Goal: Task Accomplishment & Management: Manage account settings

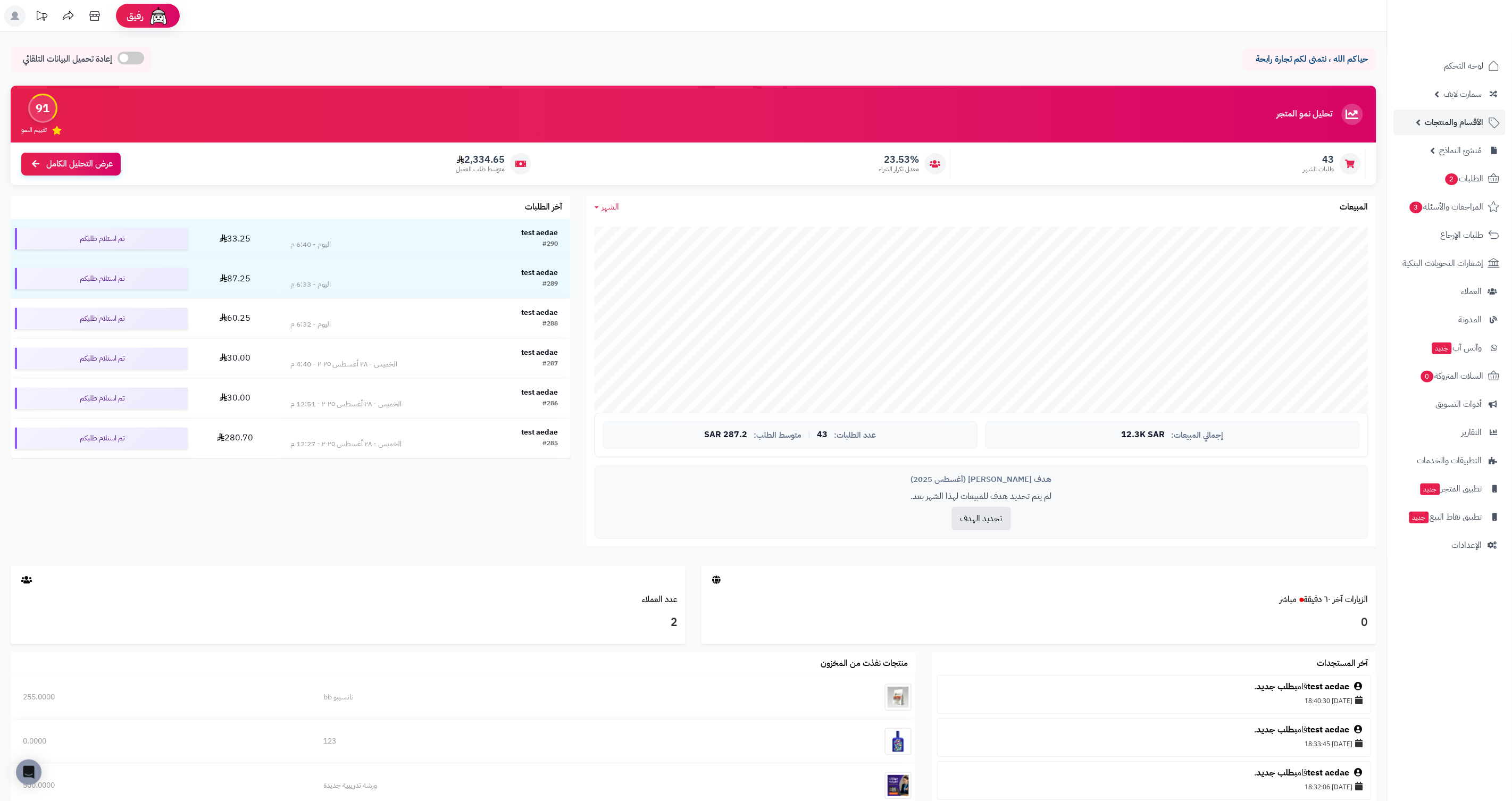
click at [1450, 125] on span "الأقسام والمنتجات" at bounding box center [1454, 122] width 58 height 15
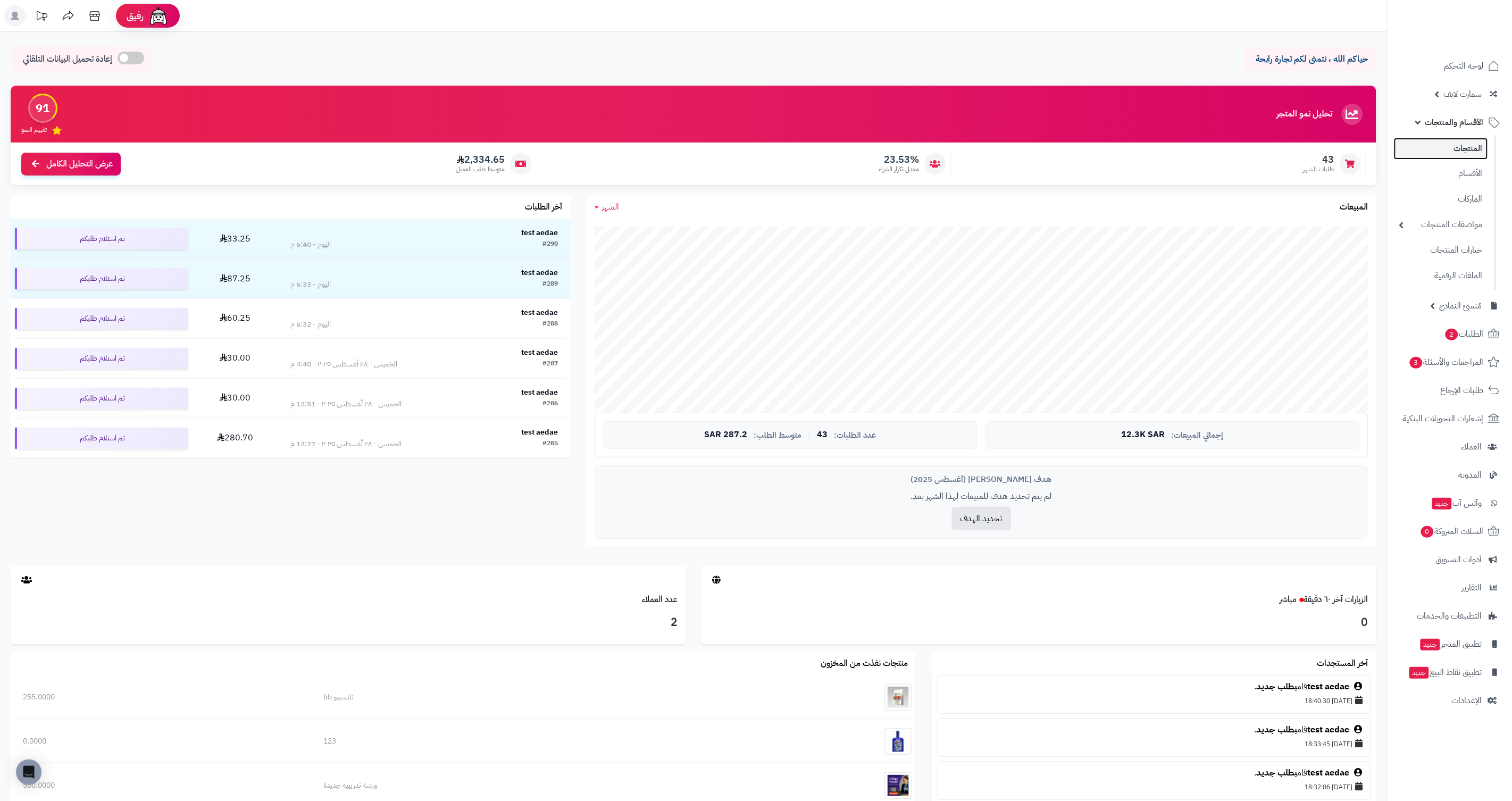
click at [1453, 143] on link "المنتجات" at bounding box center [1441, 148] width 94 height 22
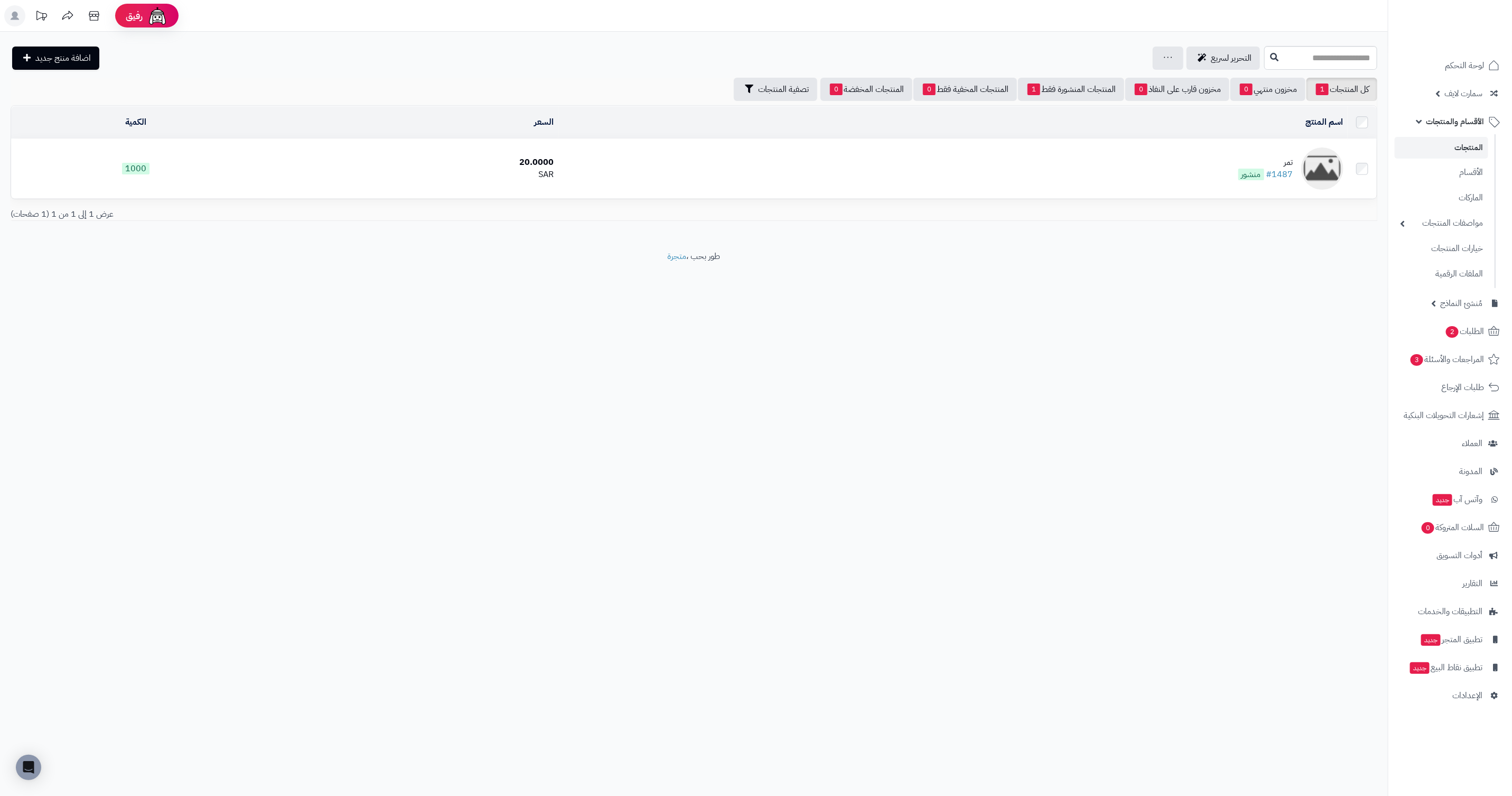
click at [1284, 153] on td "تمر #1487 منشور" at bounding box center [953, 168] width 789 height 59
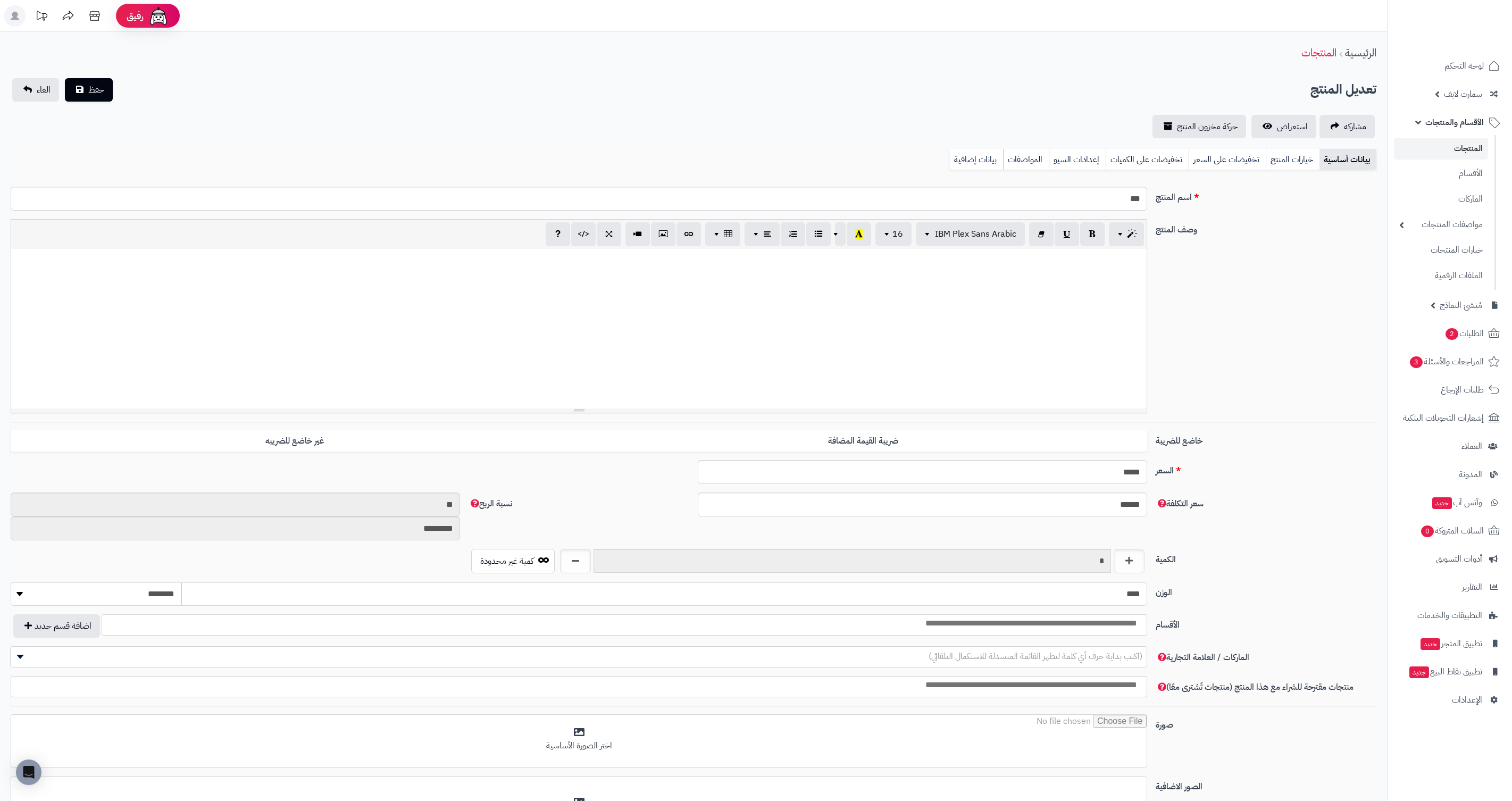
select select
click at [1280, 164] on link "خيارات المنتج" at bounding box center [1292, 159] width 54 height 21
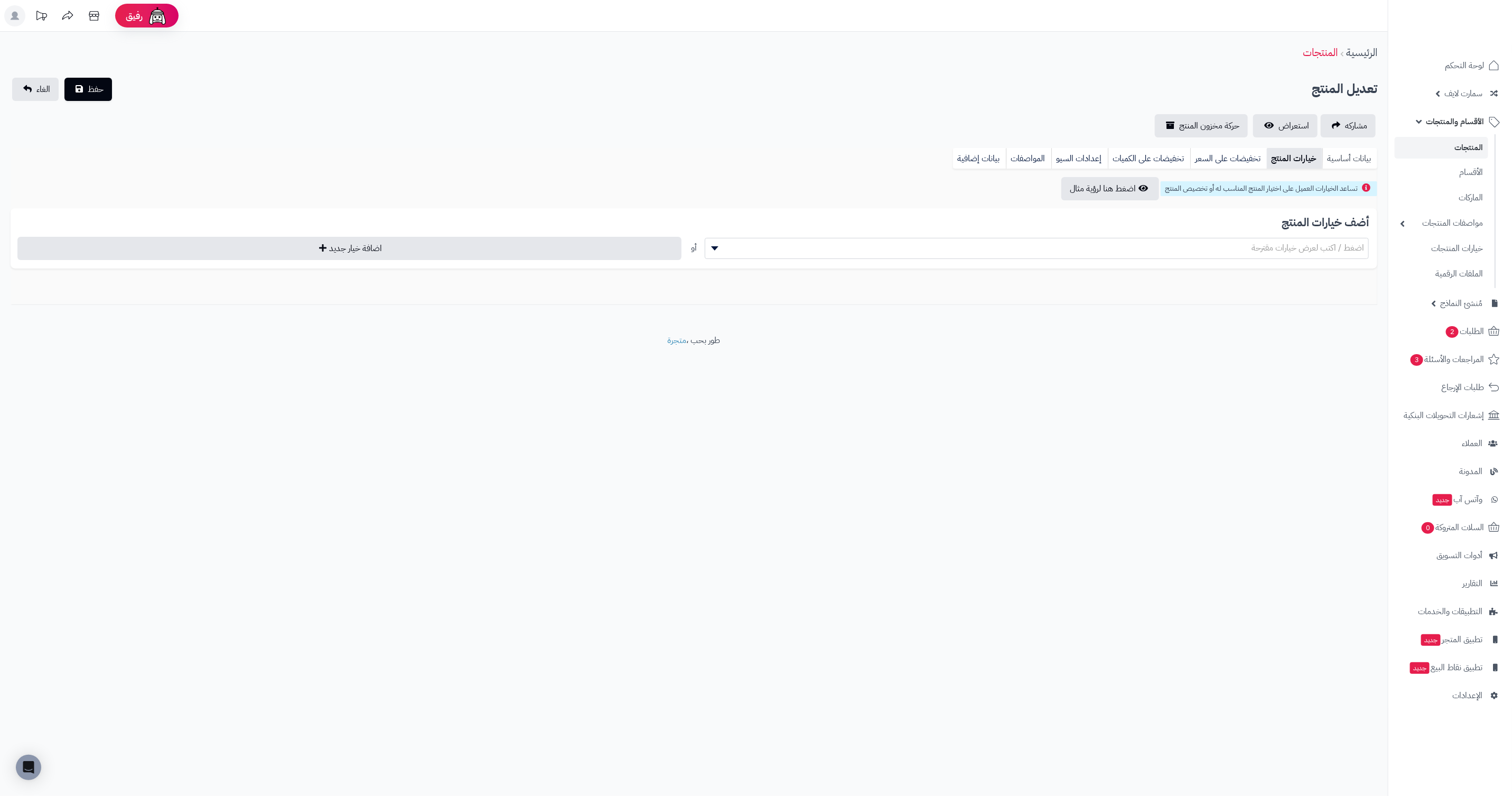
click at [1344, 161] on link "بيانات أساسية" at bounding box center [1350, 158] width 55 height 21
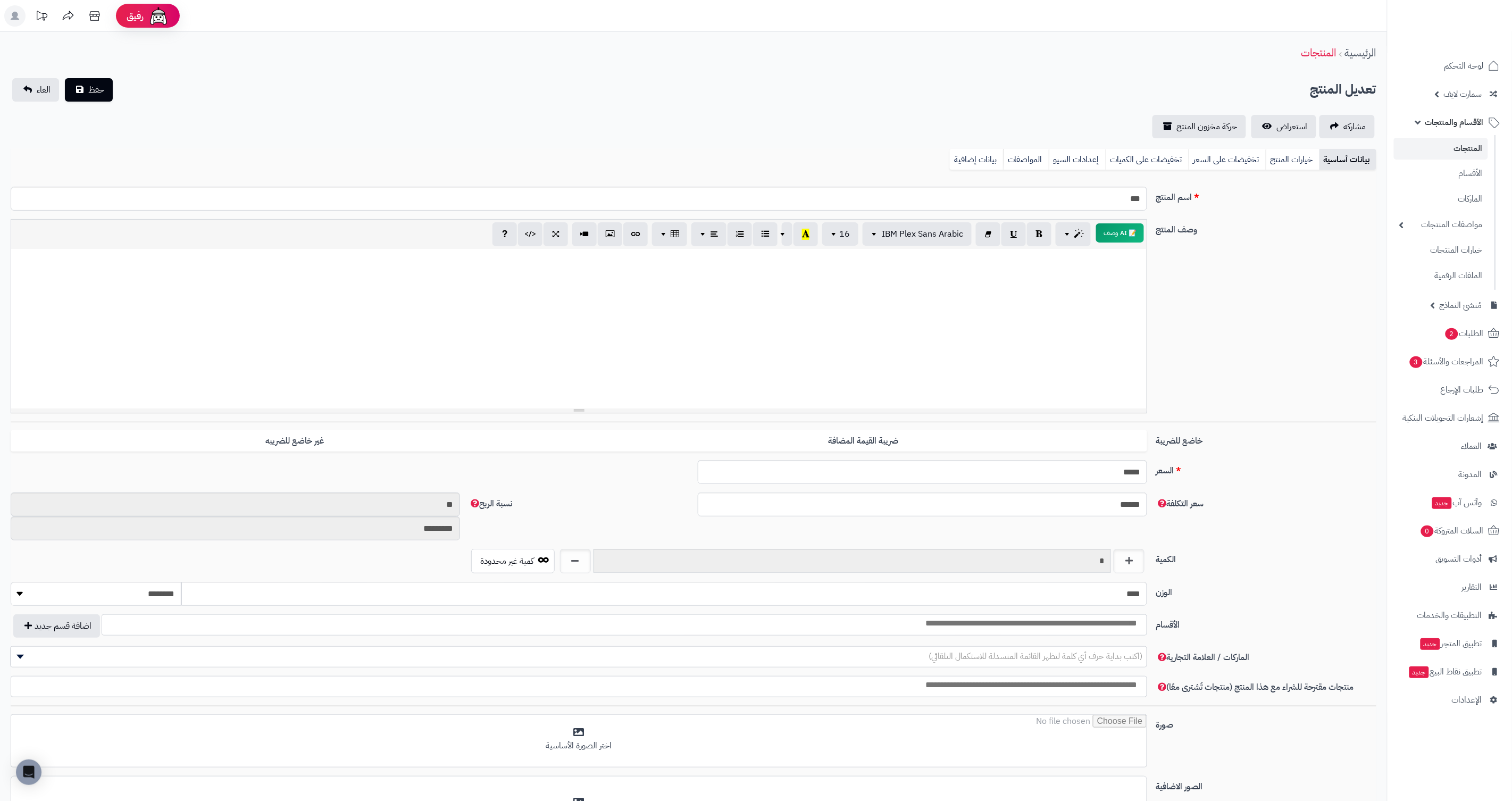
click at [490, 548] on div "سعر التكلفة ****** نسبة الربح ** *********" at bounding box center [694, 520] width 1374 height 56
click at [794, 551] on input "text" at bounding box center [852, 561] width 518 height 24
type input "*"
click at [65, 78] on button "حفظ" at bounding box center [89, 90] width 48 height 24
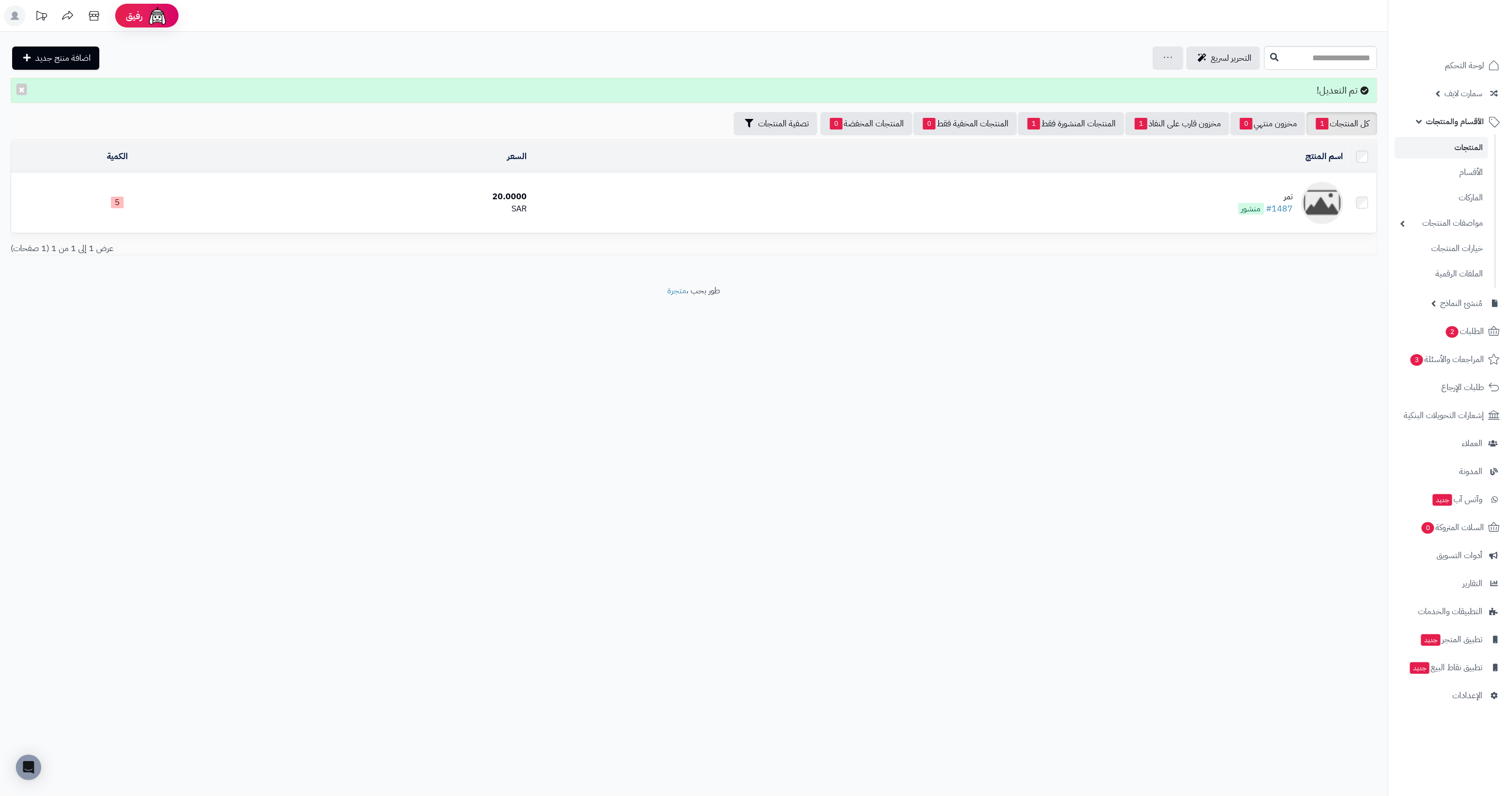
click at [1275, 199] on div "تمر" at bounding box center [1266, 197] width 55 height 12
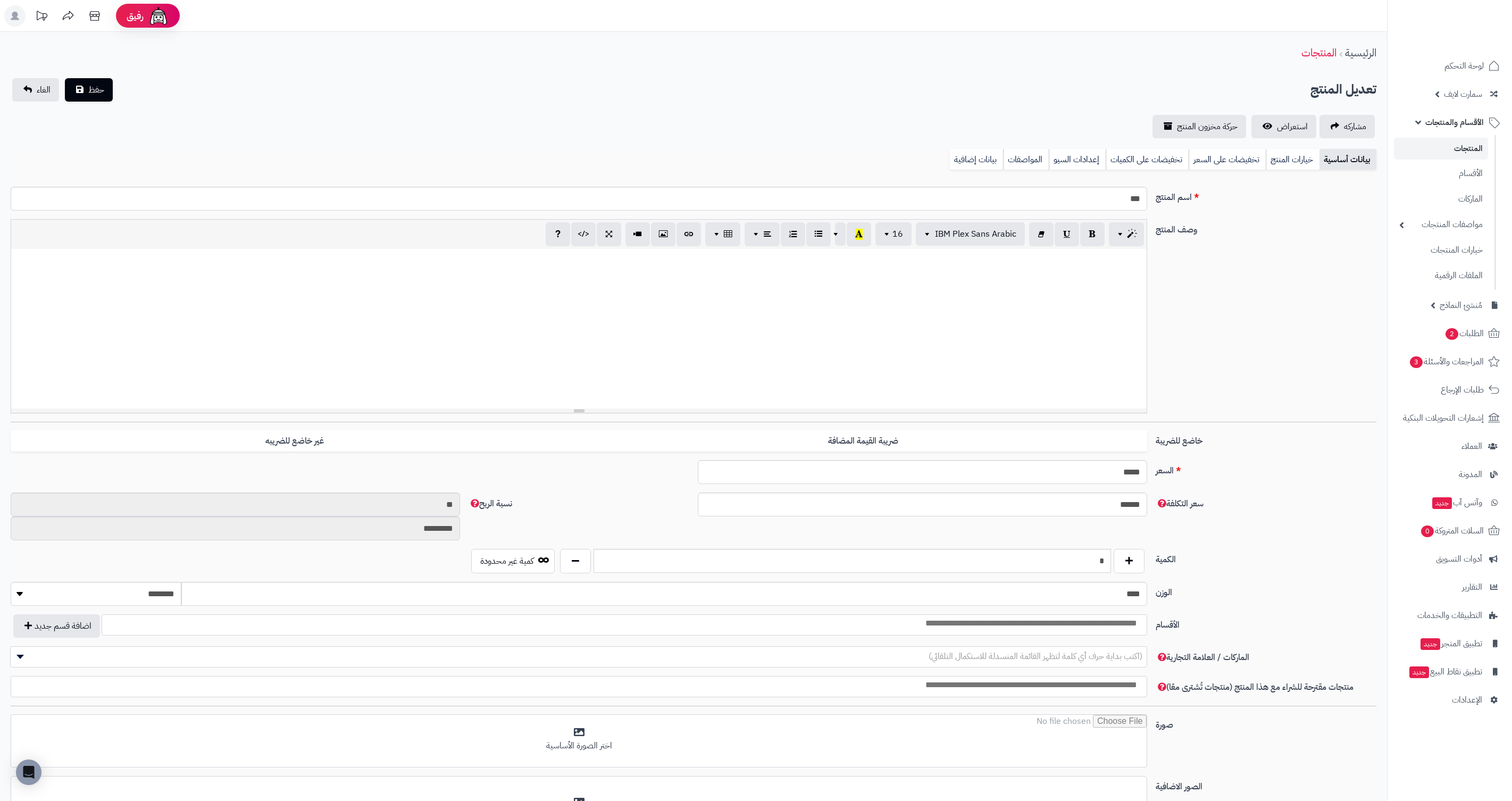
select select
click at [1292, 116] on link "استعراض" at bounding box center [1284, 126] width 65 height 24
select select
click at [1482, 69] on span "لوحة التحكم" at bounding box center [1464, 66] width 39 height 15
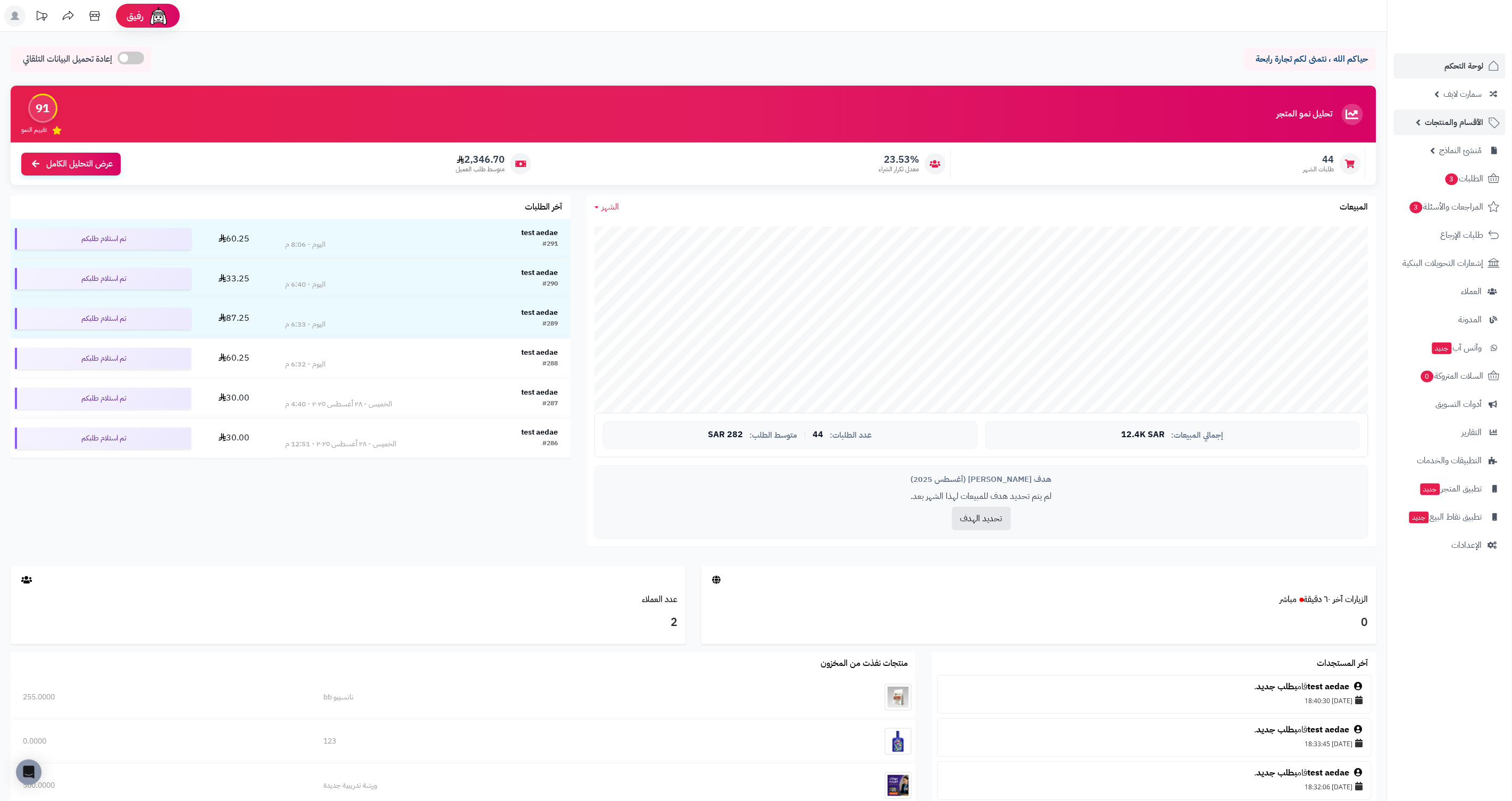
click at [1441, 134] on link "الأقسام والمنتجات" at bounding box center [1449, 122] width 112 height 25
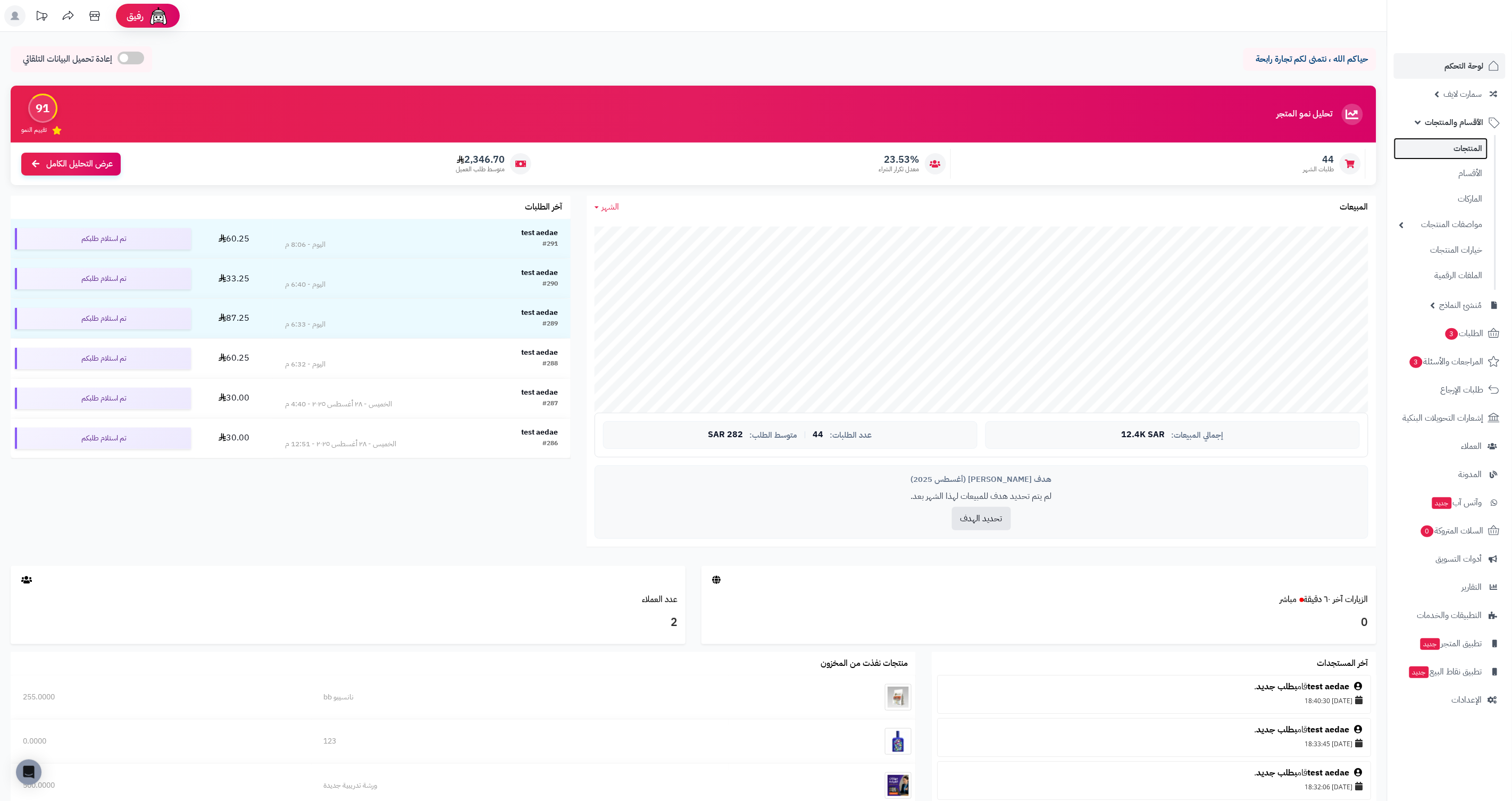
click at [1456, 152] on link "المنتجات" at bounding box center [1441, 148] width 94 height 22
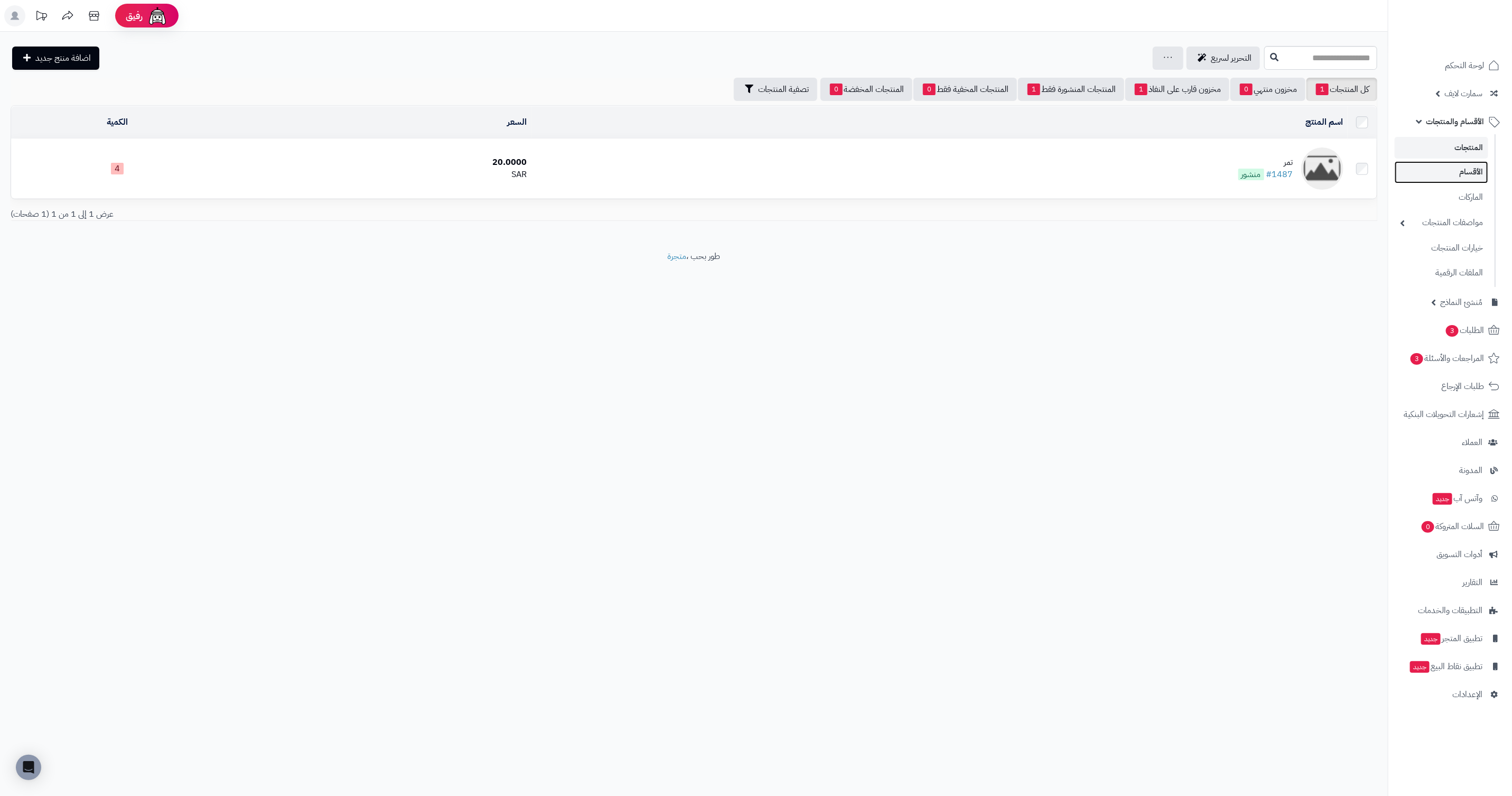
click at [1455, 167] on link "الأقسام" at bounding box center [1441, 172] width 93 height 22
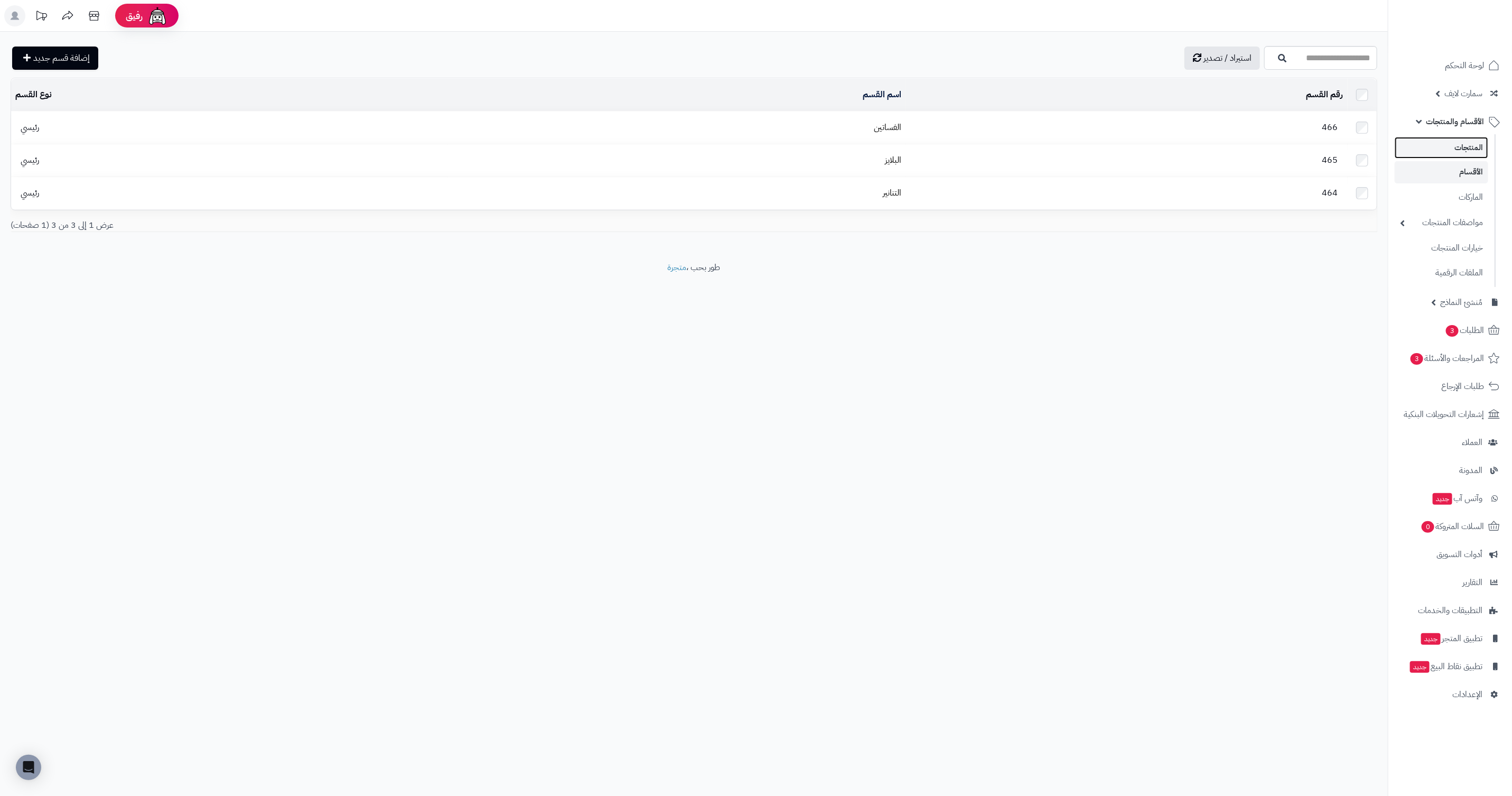
click at [1412, 139] on link "المنتجات" at bounding box center [1441, 147] width 93 height 22
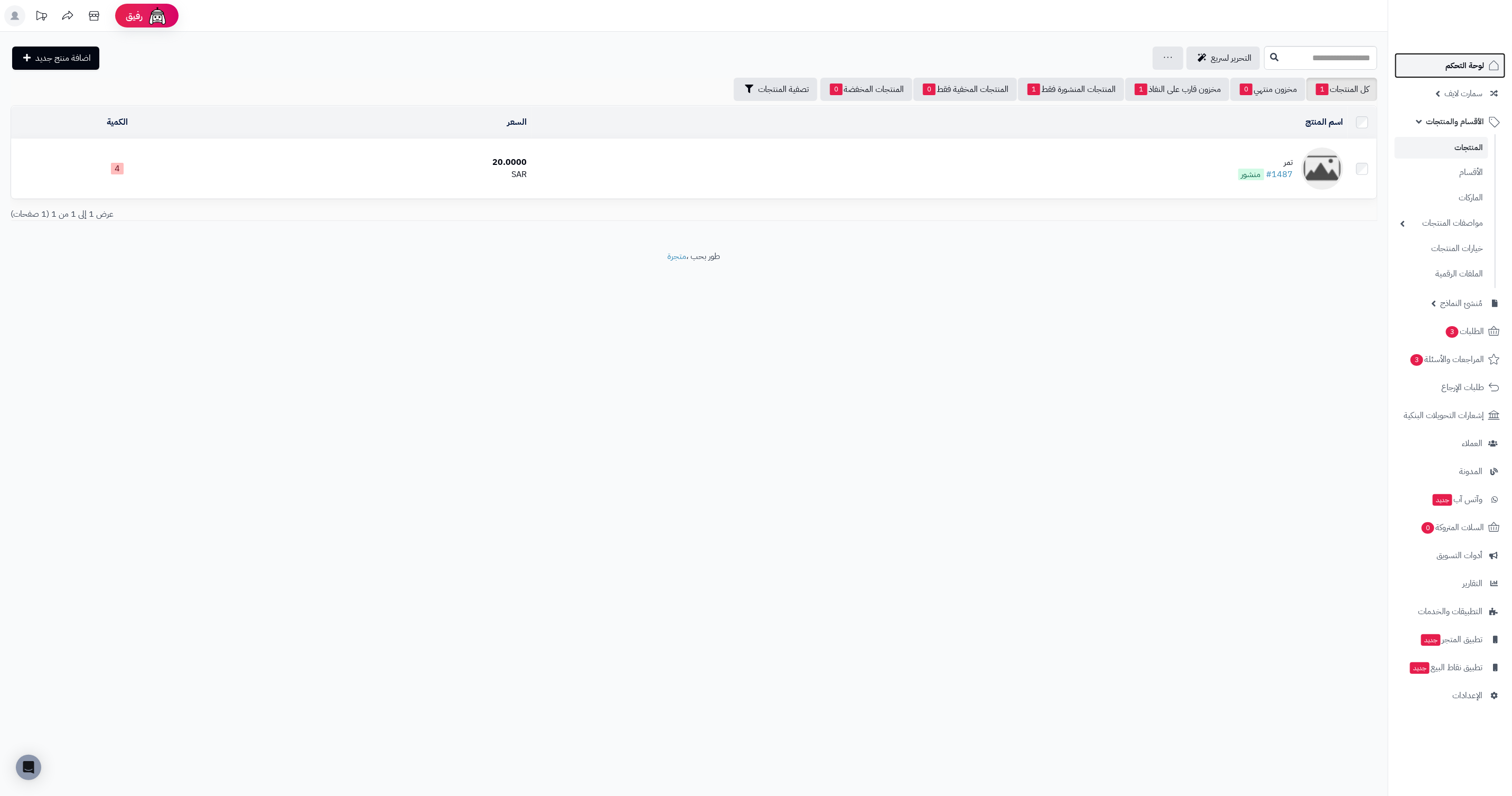
click at [1450, 55] on link "لوحة التحكم" at bounding box center [1450, 65] width 111 height 25
